Goal: Task Accomplishment & Management: Complete application form

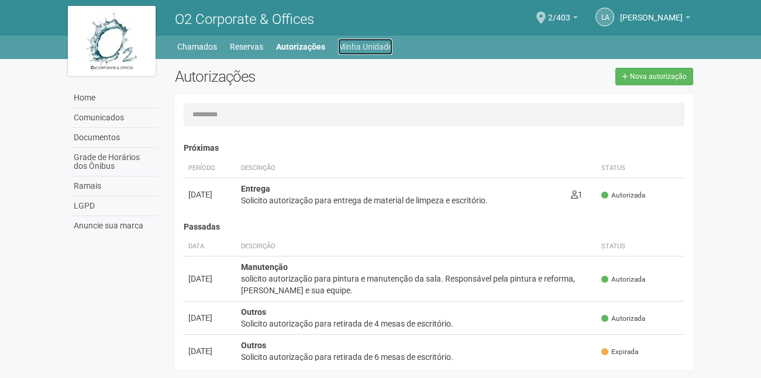
click at [351, 44] on link "Minha Unidade" at bounding box center [365, 47] width 54 height 16
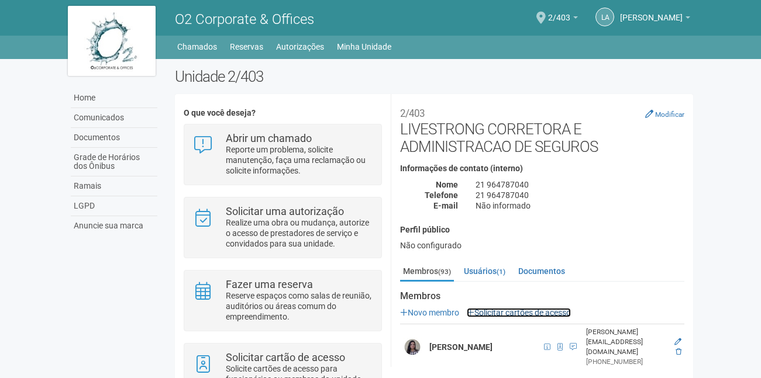
click at [508, 310] on link "Solicitar cartões de acesso" at bounding box center [519, 312] width 104 height 9
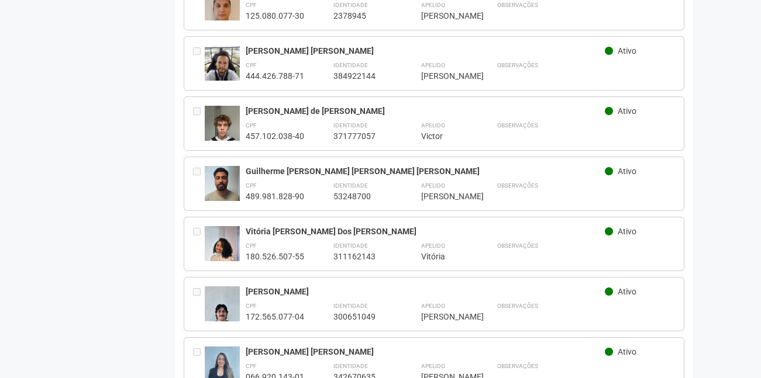
scroll to position [585, 0]
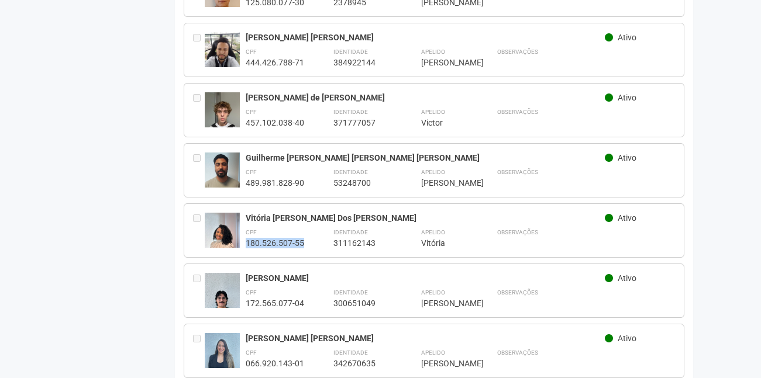
drag, startPoint x: 309, startPoint y: 237, endPoint x: 243, endPoint y: 239, distance: 66.1
click at [243, 239] on div "Vitória [PERSON_NAME] Dos [PERSON_NAME] CPF 180.526.507-55 Identidade 311162143…" at bounding box center [434, 230] width 501 height 54
copy div "180.526.507-55"
drag, startPoint x: 349, startPoint y: 268, endPoint x: 245, endPoint y: 271, distance: 104.1
click at [246, 273] on div "[PERSON_NAME]" at bounding box center [426, 278] width 360 height 11
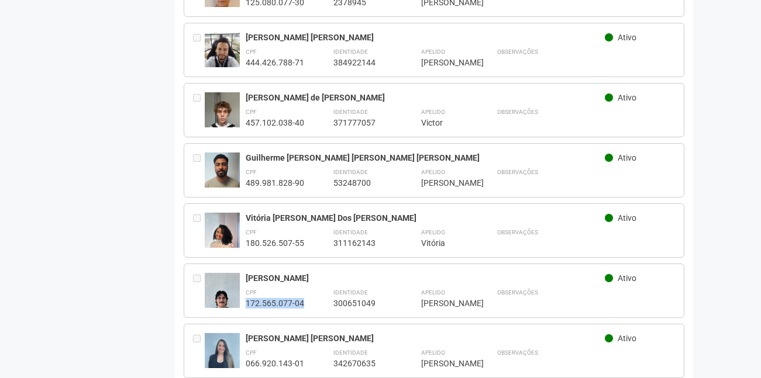
drag, startPoint x: 311, startPoint y: 296, endPoint x: 245, endPoint y: 298, distance: 65.5
click at [246, 298] on div "CPF 172.565.077-04 Identidade 300651049 Apelido ******* Gabriel Observações" at bounding box center [461, 298] width 430 height 22
copy div "172.565.077-04"
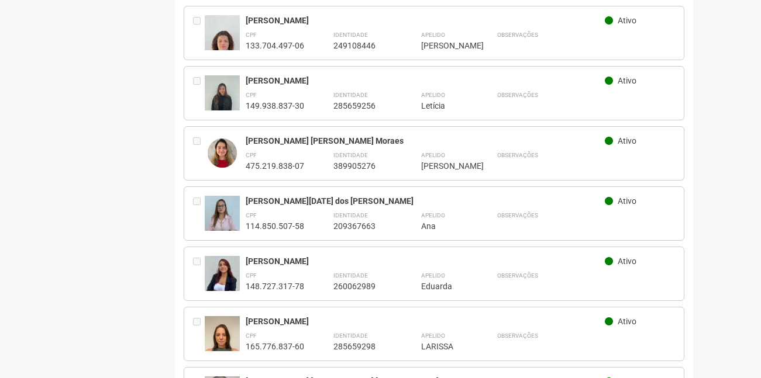
scroll to position [3530, 0]
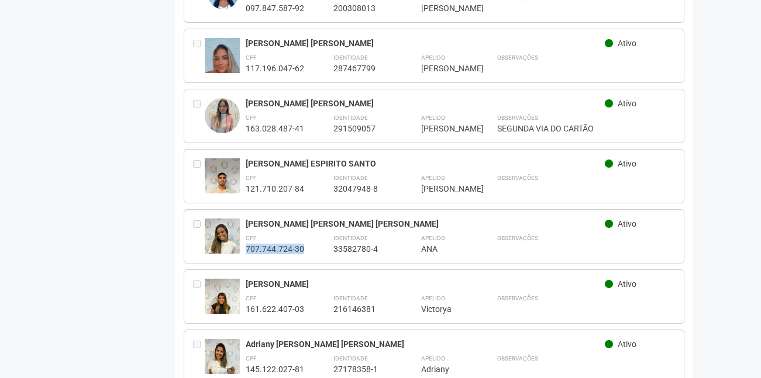
drag, startPoint x: 308, startPoint y: 213, endPoint x: 247, endPoint y: 216, distance: 61.4
click at [247, 232] on div "CPF 707.744.724-30 Identidade 33582780-4 Apelido *** ANA Observações" at bounding box center [461, 243] width 430 height 22
copy div "707.744.724-30"
